Goal: Check status

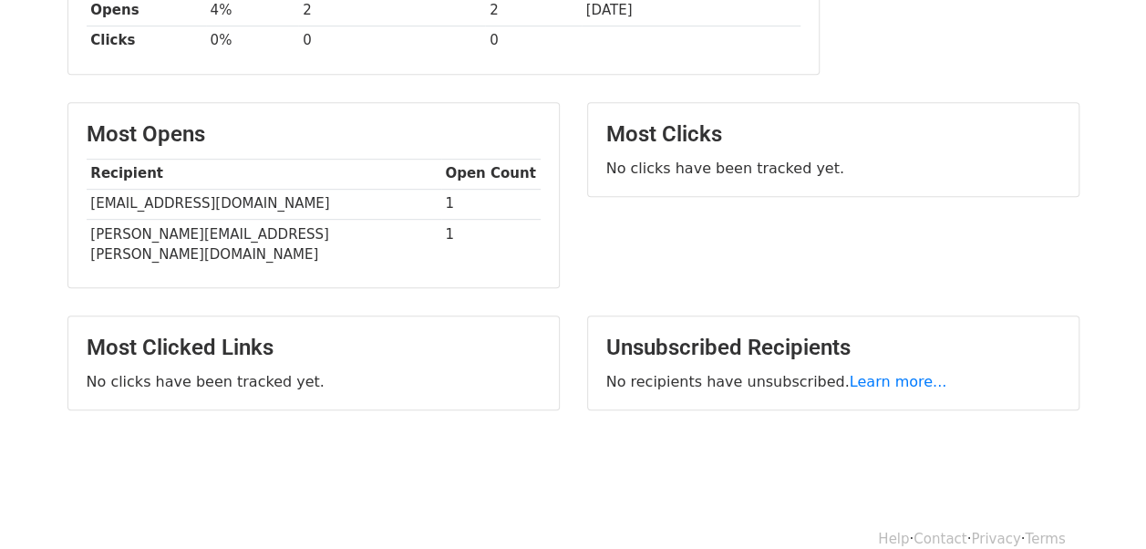
scroll to position [366, 0]
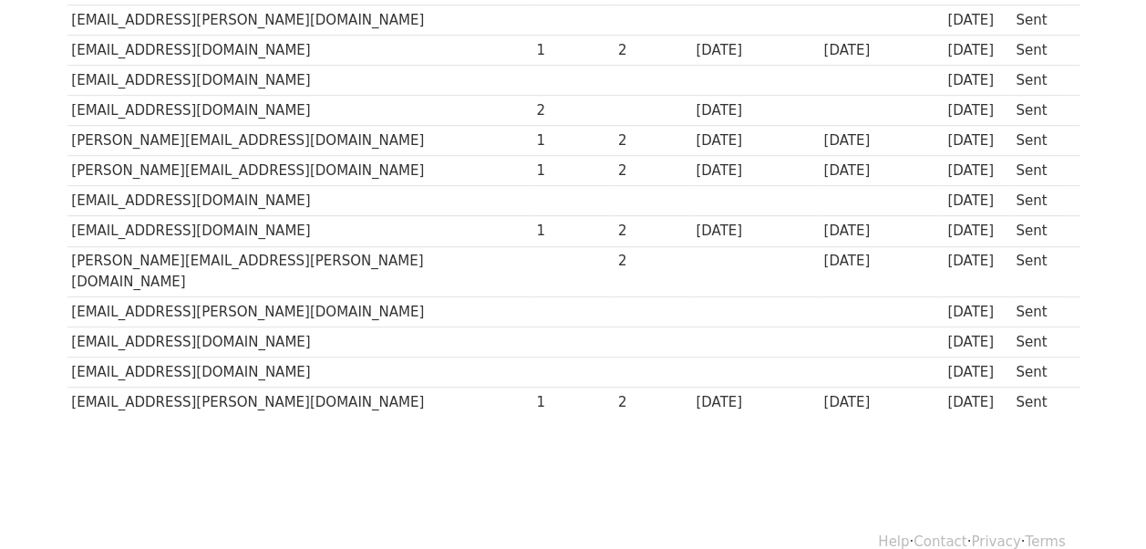
scroll to position [481, 0]
drag, startPoint x: 75, startPoint y: 368, endPoint x: 251, endPoint y: 367, distance: 176.0
click at [251, 387] on td "s-deepankar@dlf.in" at bounding box center [299, 402] width 465 height 30
click at [252, 416] on body "MergeMail Campaigns Templates Reports Open Gmail Daily emails left: 18 Help sne…" at bounding box center [573, 11] width 1146 height 985
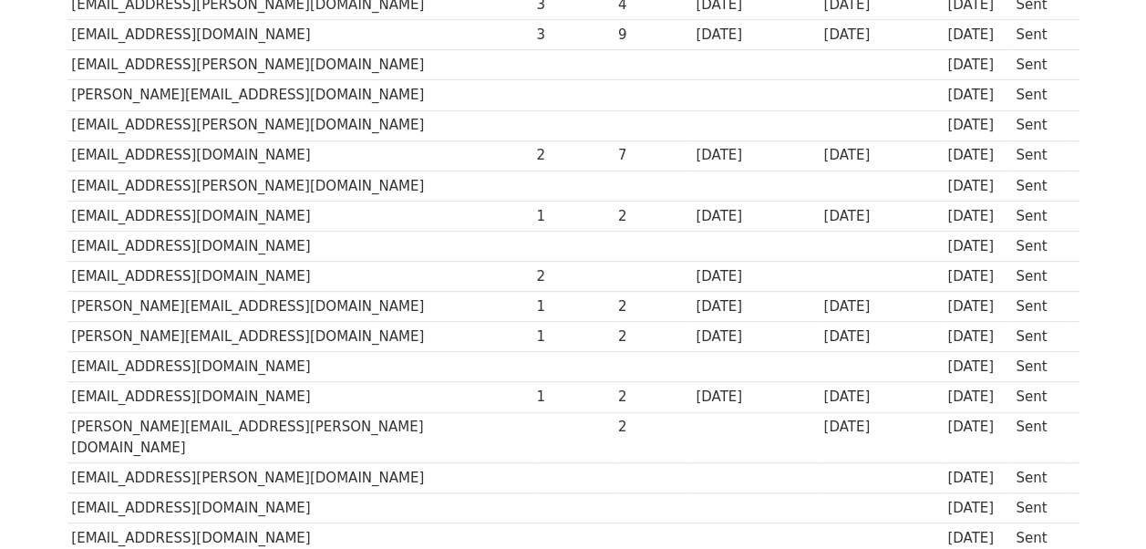
scroll to position [299, 0]
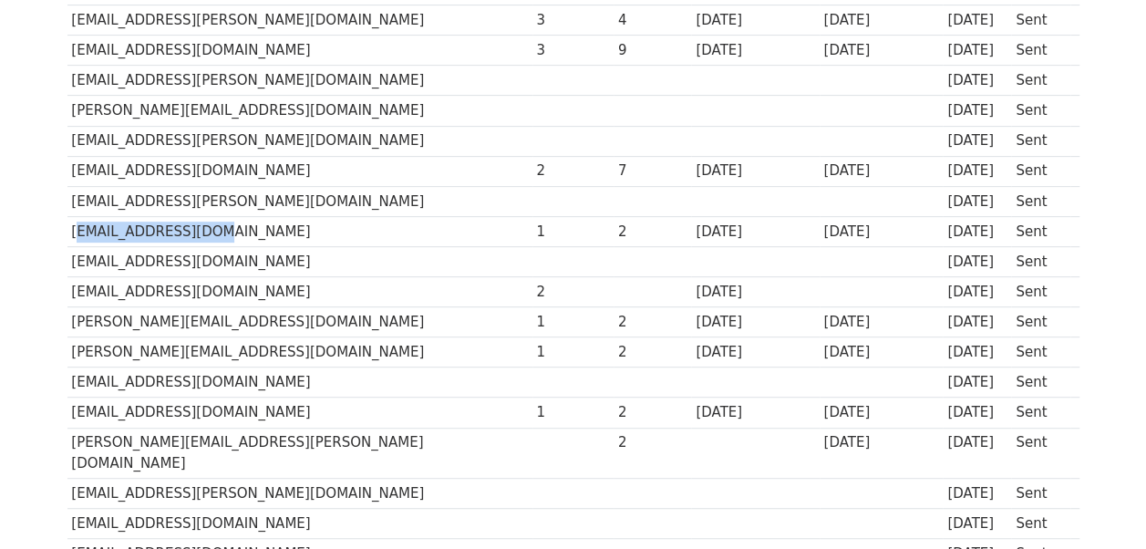
drag, startPoint x: 70, startPoint y: 227, endPoint x: 226, endPoint y: 226, distance: 155.9
click at [226, 226] on td "csazad@kribhco.net" at bounding box center [299, 231] width 465 height 30
copy td "csazad@kribhco.net"
click at [379, 385] on td "[EMAIL_ADDRESS][DOMAIN_NAME]" at bounding box center [299, 383] width 465 height 30
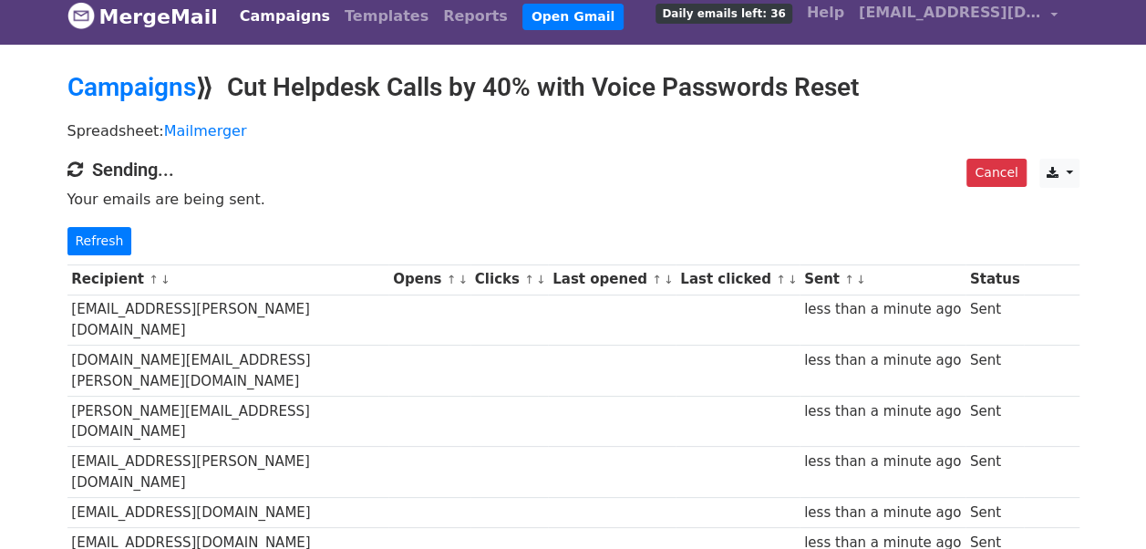
scroll to position [11, 0]
